Goal: Information Seeking & Learning: Learn about a topic

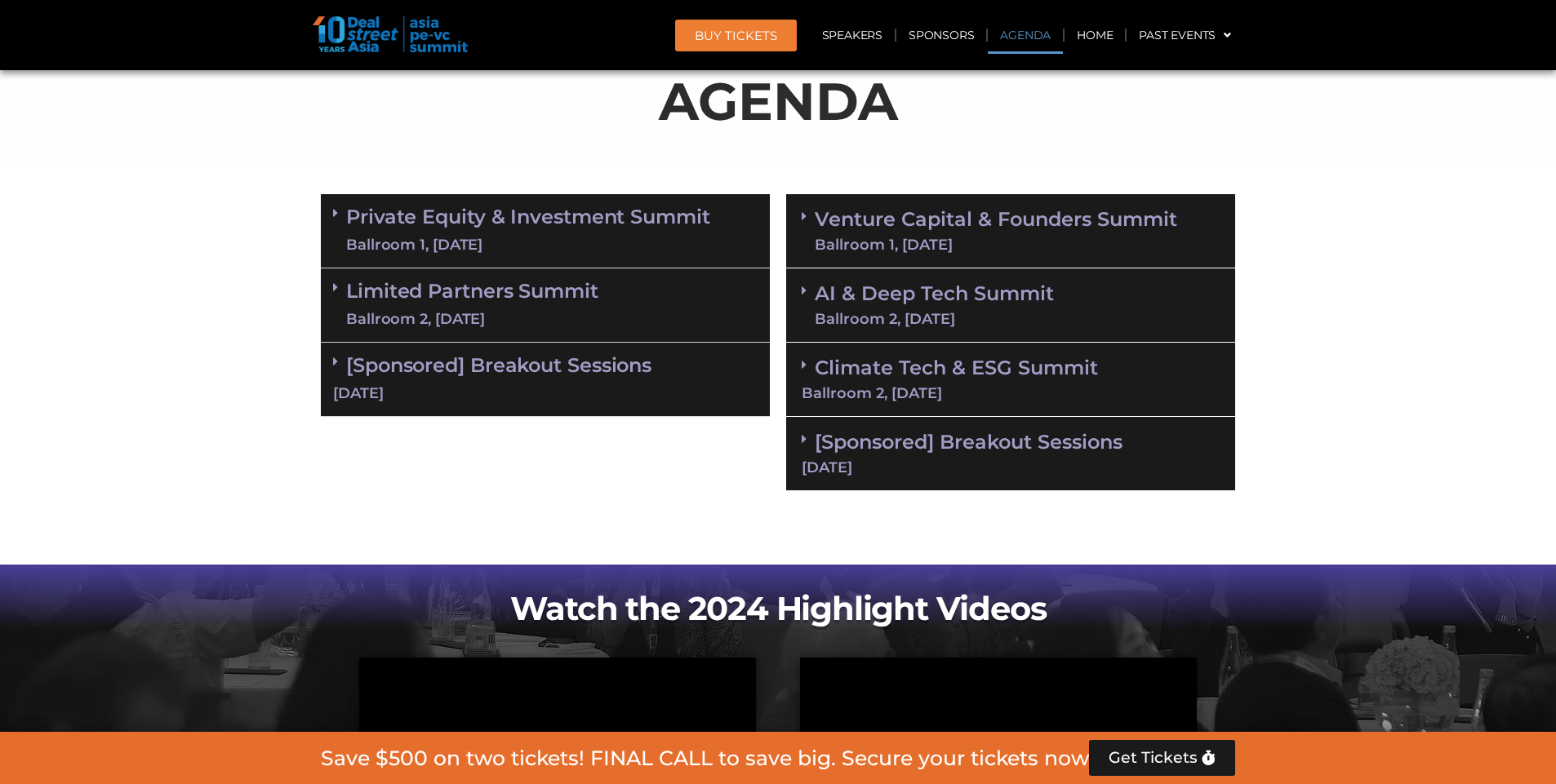
scroll to position [898, 0]
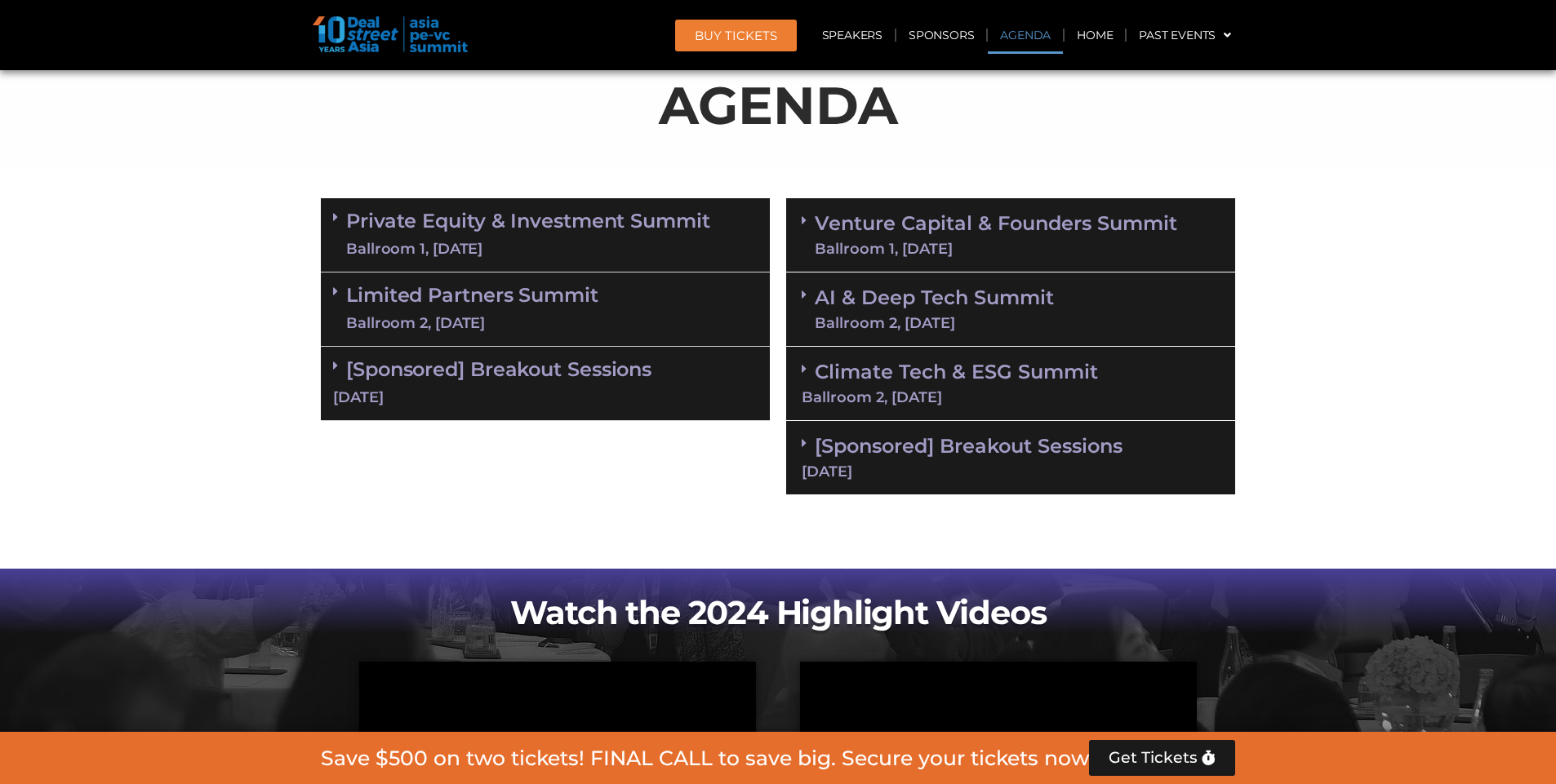
click at [418, 211] on link "Private Equity & Investment Summit Ballroom 1, 10 Sept" at bounding box center [528, 235] width 364 height 49
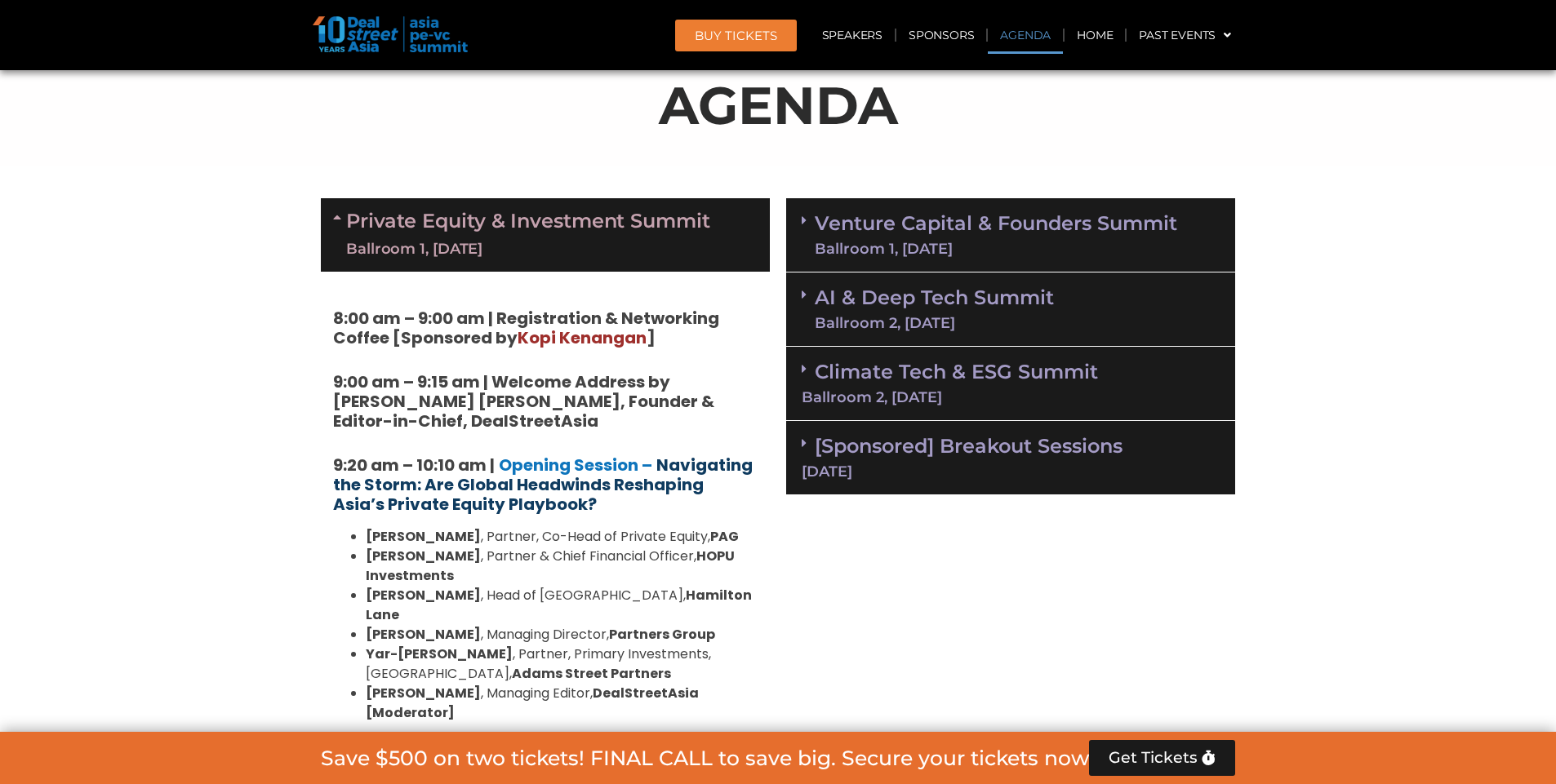
click at [526, 487] on strong "Navigating the Storm: Are Global Headwinds Reshaping Asia’s Private Equity Play…" at bounding box center [543, 485] width 419 height 62
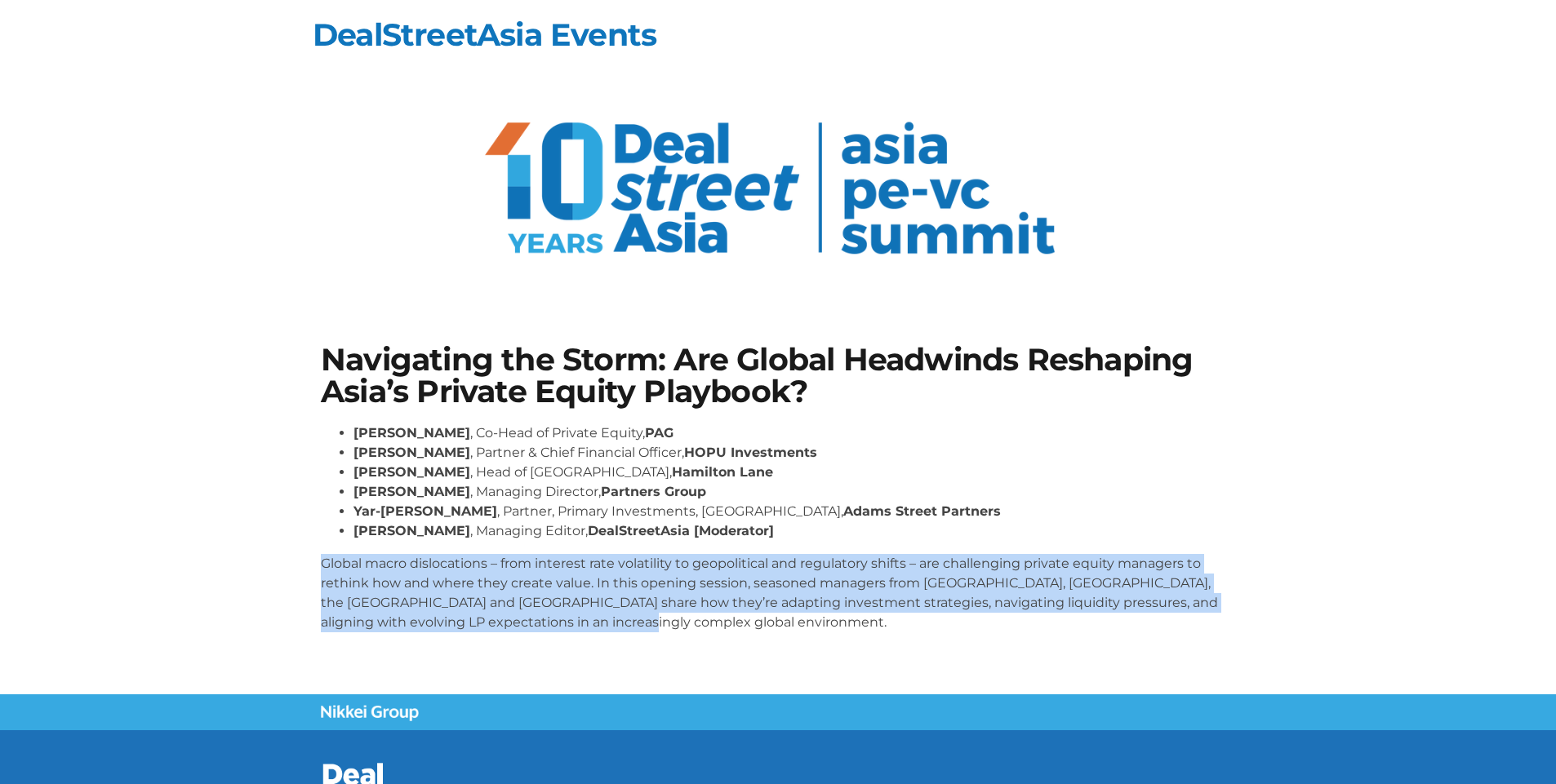
drag, startPoint x: 321, startPoint y: 565, endPoint x: 617, endPoint y: 624, distance: 301.8
click at [617, 624] on p "Global macro dislocations – from interest rate volatility to geopolitical and r…" at bounding box center [778, 593] width 915 height 79
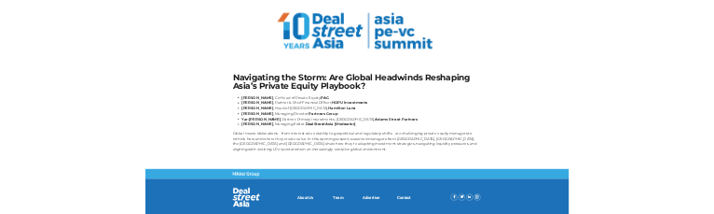
scroll to position [128, 0]
